Goal: Transaction & Acquisition: Purchase product/service

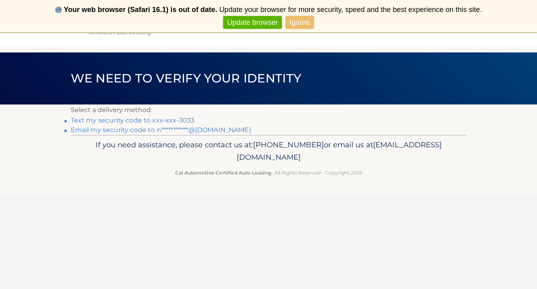
click at [197, 129] on link "**********" at bounding box center [161, 130] width 180 height 8
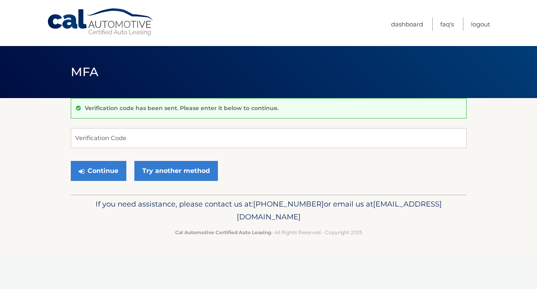
drag, startPoint x: 0, startPoint y: 0, endPoint x: 270, endPoint y: 140, distance: 303.8
click at [270, 140] on input "Verification Code" at bounding box center [269, 138] width 396 height 20
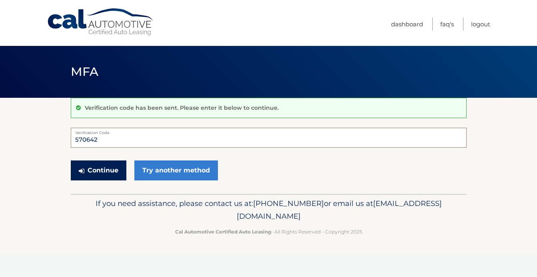
type input "570642"
click at [121, 168] on button "Continue" at bounding box center [99, 171] width 56 height 20
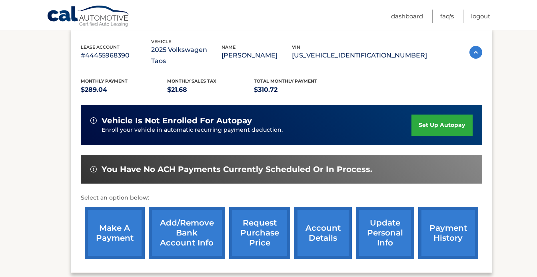
scroll to position [146, 0]
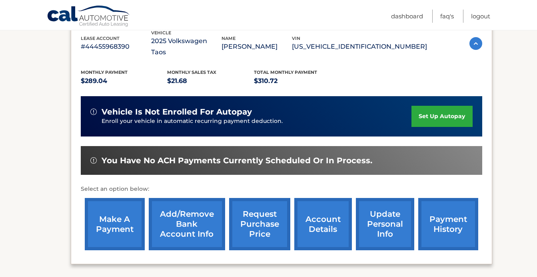
click at [127, 204] on link "make a payment" at bounding box center [115, 224] width 60 height 52
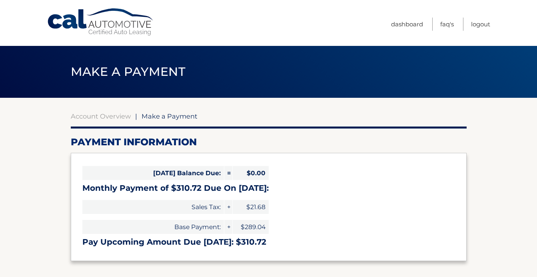
select select "MGM5ZTdiYmYtMGI1Ny00ZjMyLWE2NmMtOTBmYjhkNzVmZGE5"
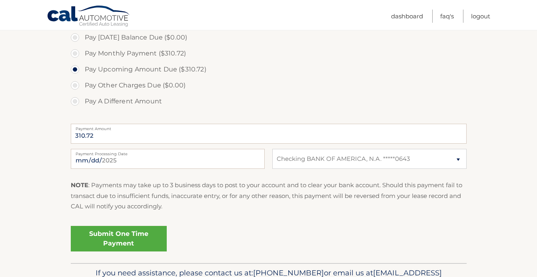
scroll to position [253, 0]
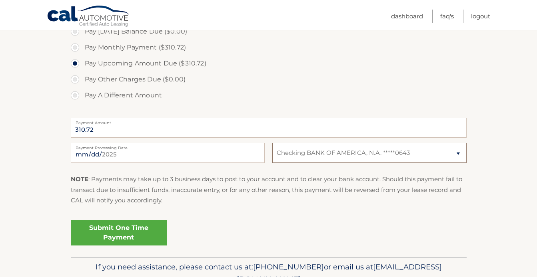
select select
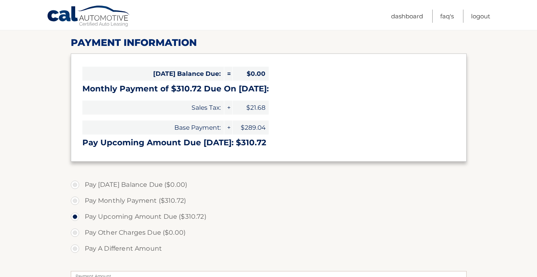
scroll to position [104, 0]
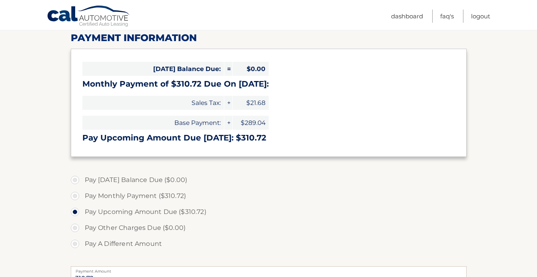
click at [75, 182] on label "Pay Today's Balance Due ($0.00)" at bounding box center [269, 180] width 396 height 16
click at [74, 195] on label "Pay Monthly Payment ($310.72)" at bounding box center [269, 196] width 396 height 16
click at [74, 195] on input "Pay Monthly Payment ($310.72)" at bounding box center [78, 194] width 8 height 13
radio input "true"
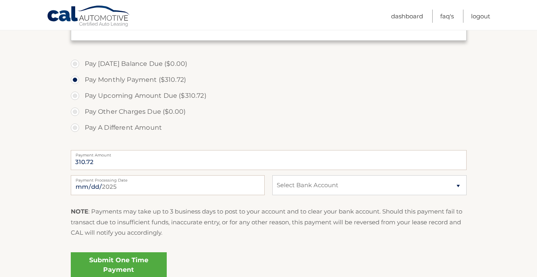
scroll to position [218, 0]
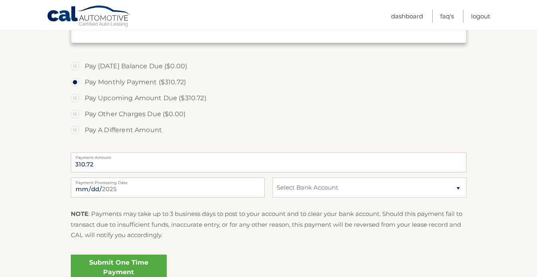
click at [74, 128] on label "Pay A Different Amount" at bounding box center [269, 130] width 396 height 16
click at [74, 128] on input "Pay A Different Amount" at bounding box center [78, 128] width 8 height 13
radio input "true"
click at [75, 110] on label "Pay Other Charges Due ($0.00)" at bounding box center [269, 114] width 396 height 16
click at [77, 113] on label "Pay Other Charges Due ($0.00)" at bounding box center [269, 114] width 396 height 16
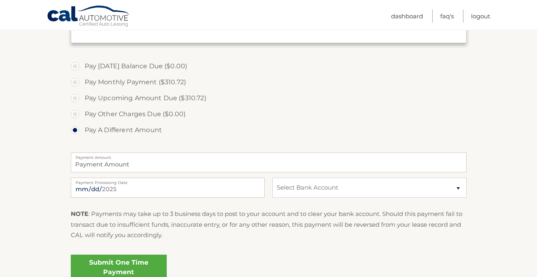
click at [74, 84] on label "Pay Monthly Payment ($310.72)" at bounding box center [269, 82] width 396 height 16
click at [74, 84] on input "Pay Monthly Payment ($310.72)" at bounding box center [78, 80] width 8 height 13
radio input "true"
type input "310.72"
select select "MGM5ZTdiYmYtMGI1Ny00ZjMyLWE2NmMtOTBmYjhkNzVmZGE5"
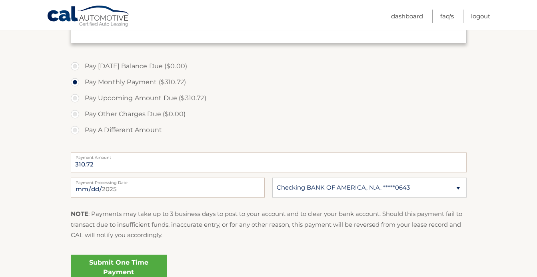
click at [118, 263] on link "Submit One Time Payment" at bounding box center [119, 268] width 96 height 26
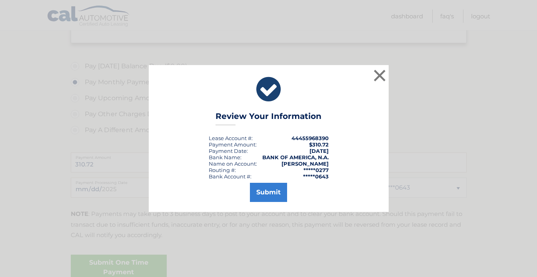
click at [265, 199] on button "Submit" at bounding box center [268, 192] width 37 height 19
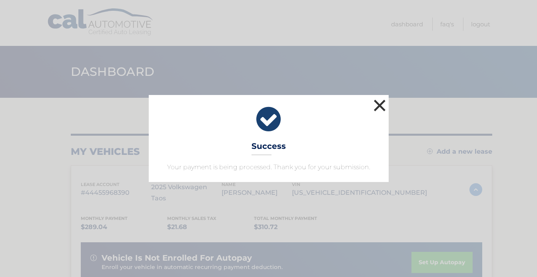
click at [378, 111] on button "×" at bounding box center [380, 106] width 16 height 16
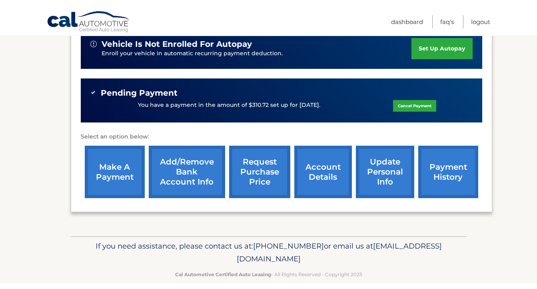
scroll to position [209, 0]
